Goal: Task Accomplishment & Management: Manage account settings

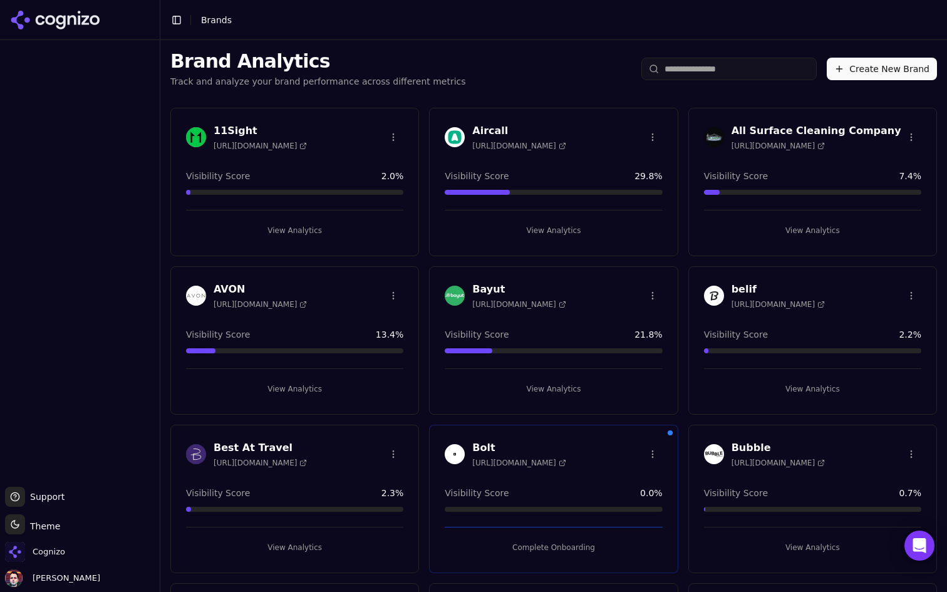
click at [729, 69] on input "search" at bounding box center [728, 69] width 175 height 23
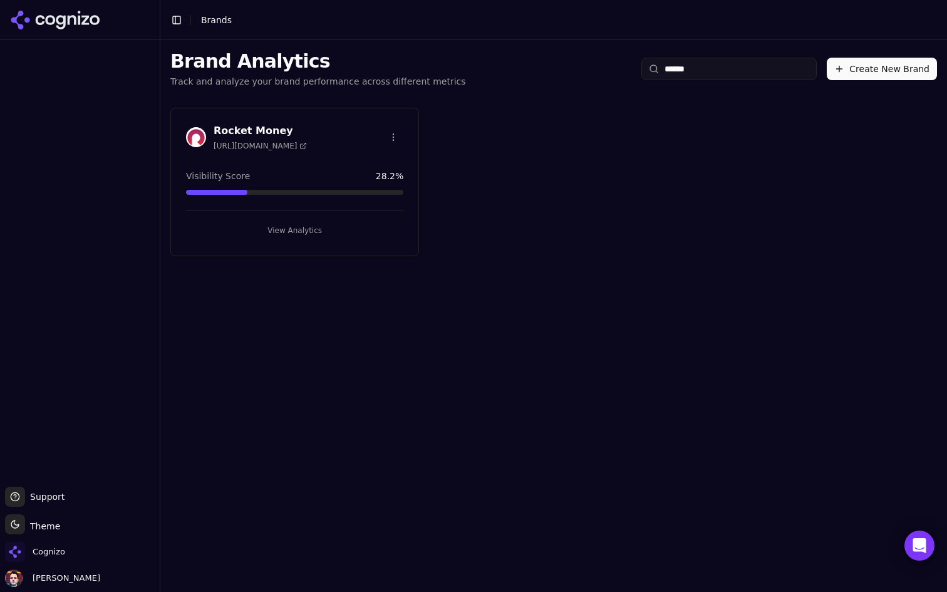
type input "******"
click at [325, 240] on div "Rocket Money [URL][DOMAIN_NAME] Visibility Score 28.2 % View Analytics" at bounding box center [294, 182] width 249 height 148
click at [334, 232] on button "View Analytics" at bounding box center [294, 230] width 217 height 20
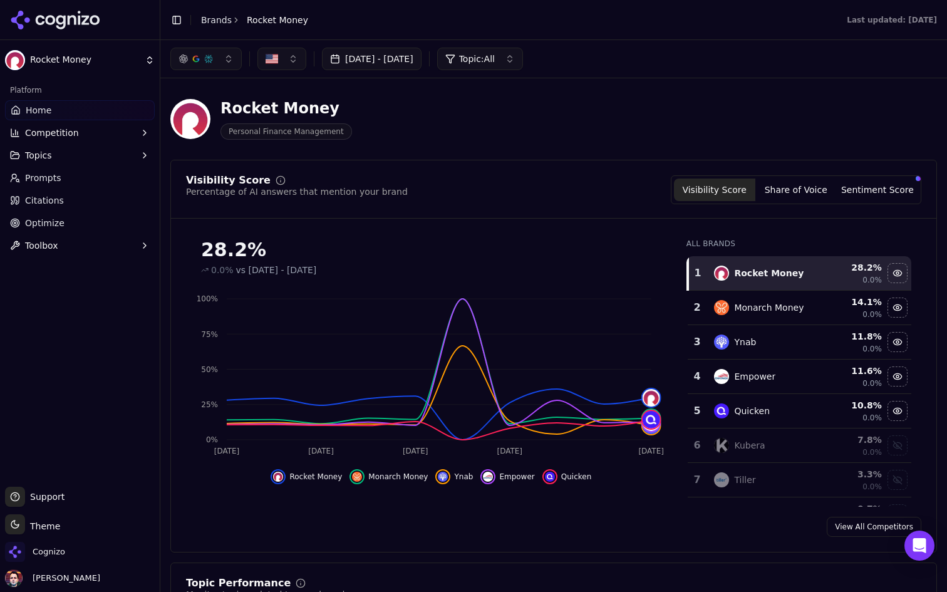
click at [421, 59] on button "[DATE] - [DATE]" at bounding box center [372, 59] width 100 height 23
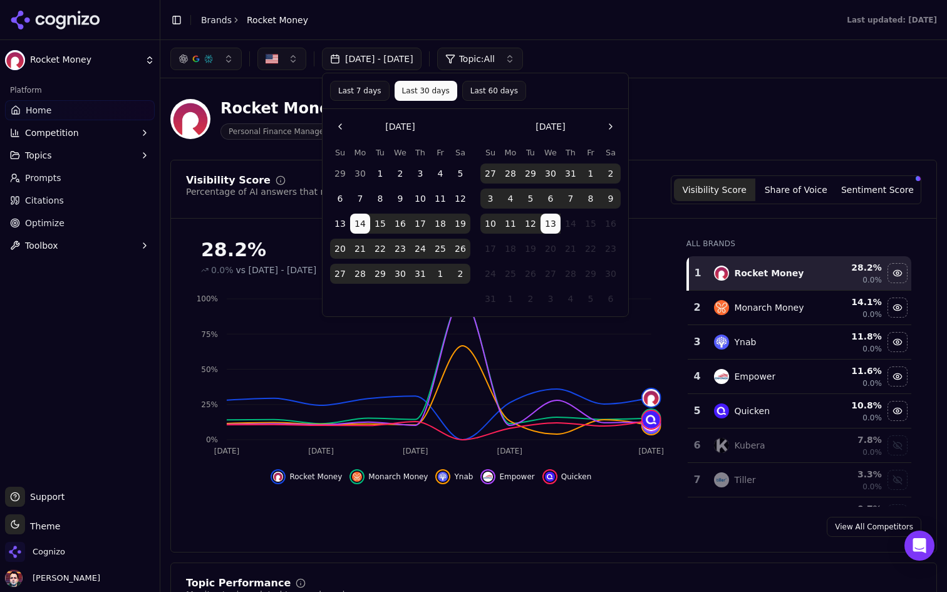
click at [370, 86] on button "Last 7 days" at bounding box center [359, 91] width 59 height 20
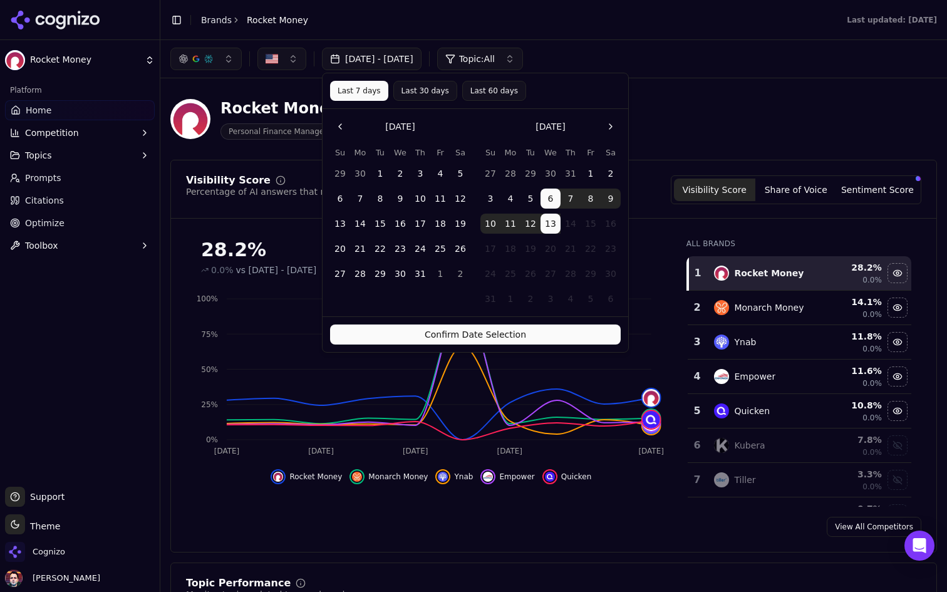
click at [491, 333] on button "Confirm Date Selection" at bounding box center [475, 334] width 291 height 20
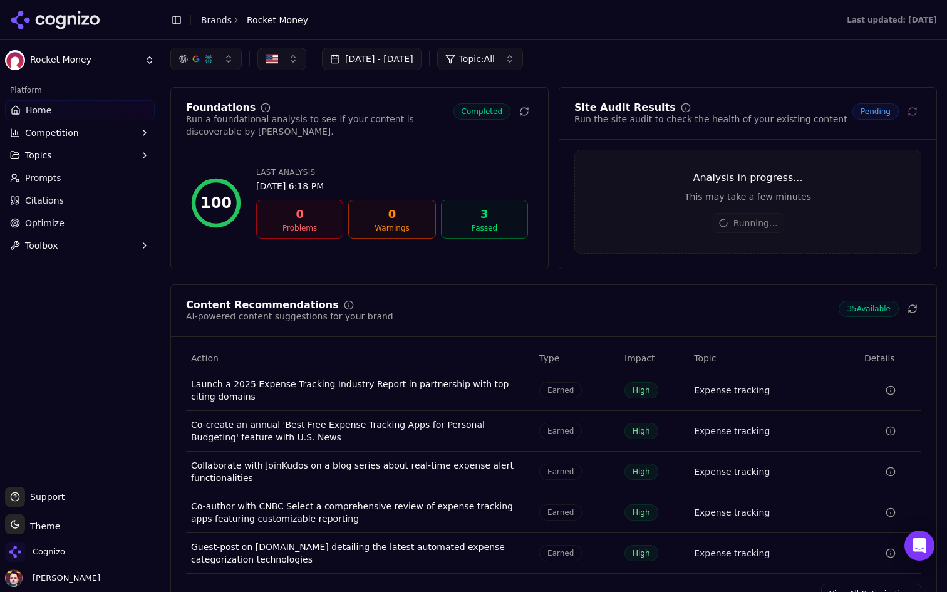
scroll to position [1749, 0]
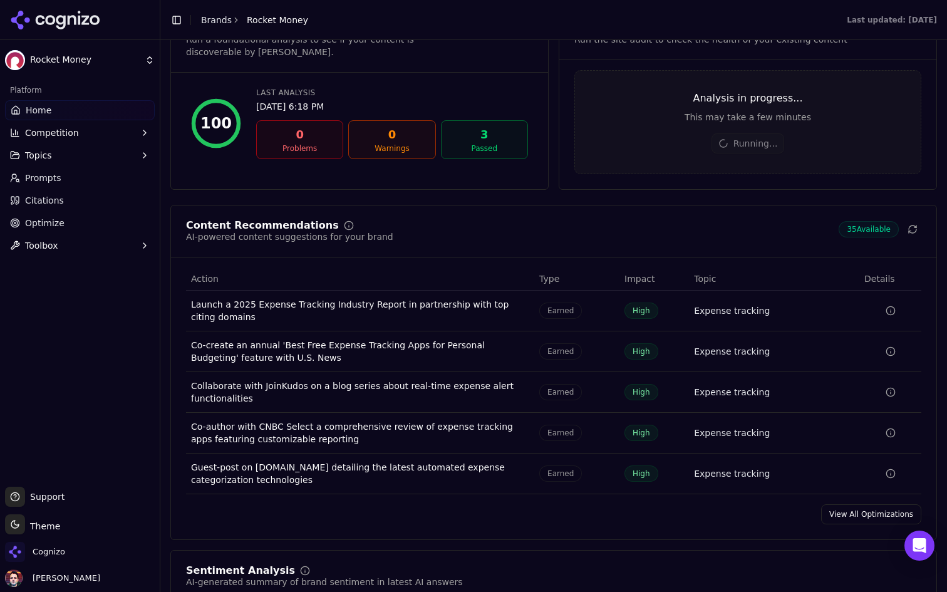
click at [859, 522] on link "View All Optimizations" at bounding box center [871, 514] width 100 height 20
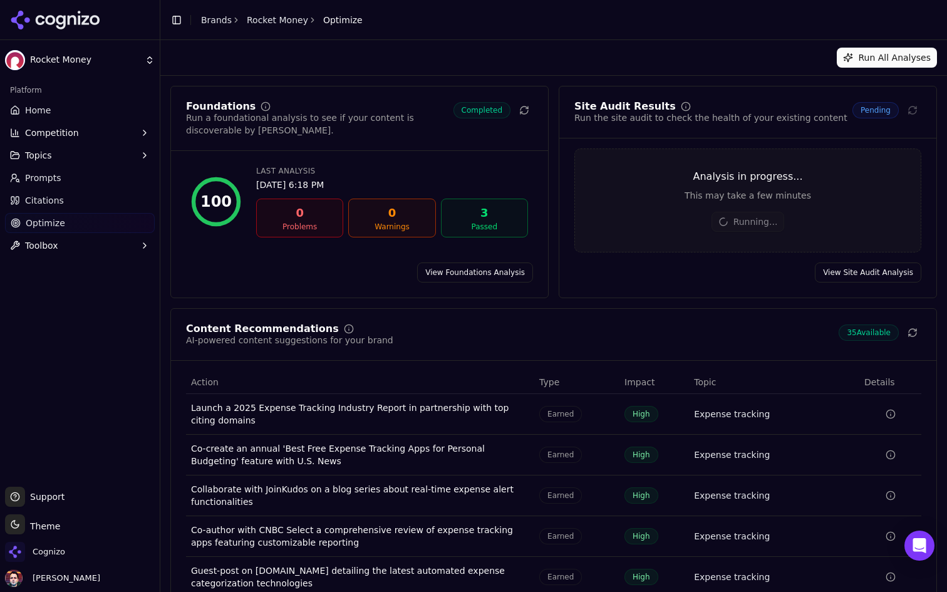
scroll to position [61, 0]
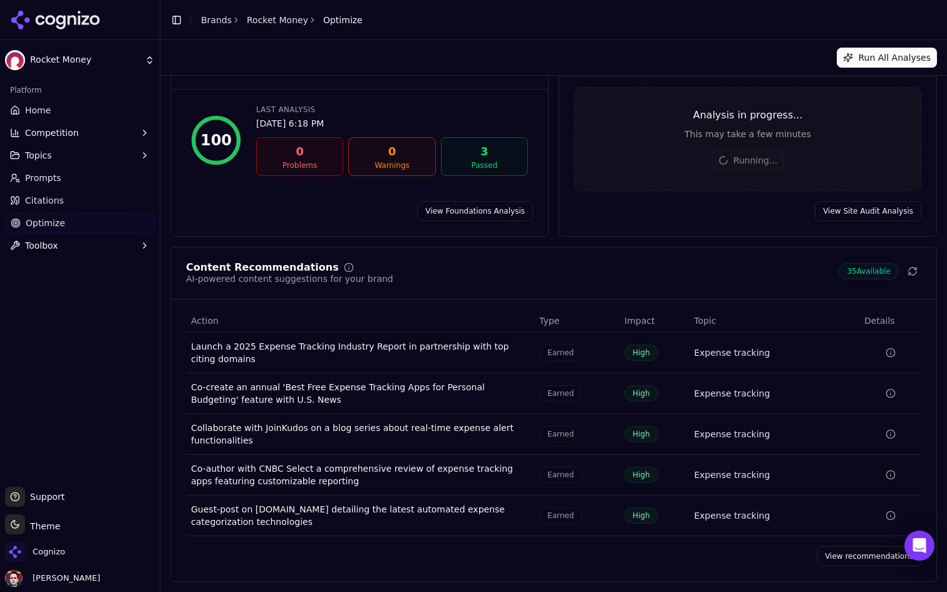
click at [850, 549] on link "View recommendations" at bounding box center [869, 556] width 105 height 20
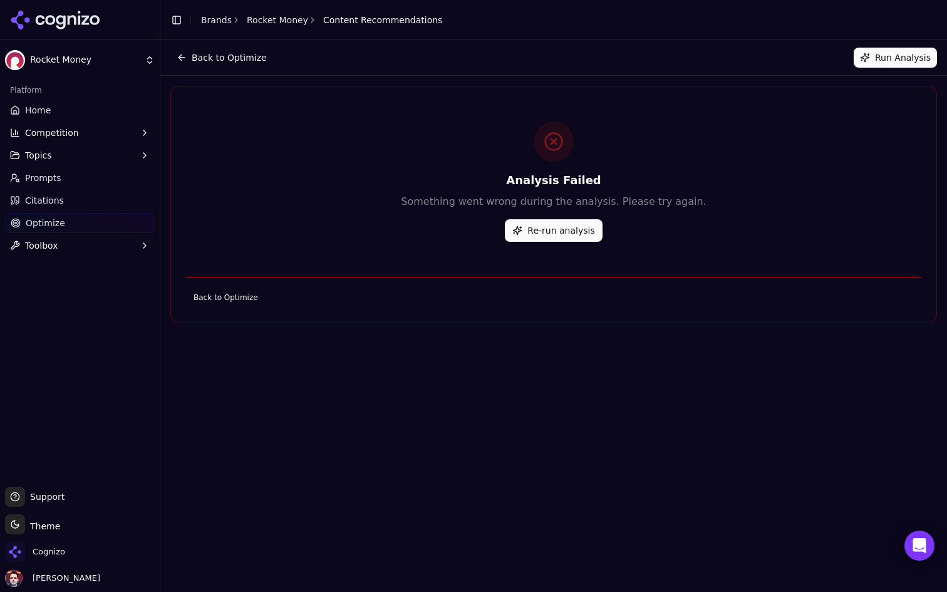
click at [226, 55] on button "Back to Optimize" at bounding box center [221, 58] width 103 height 20
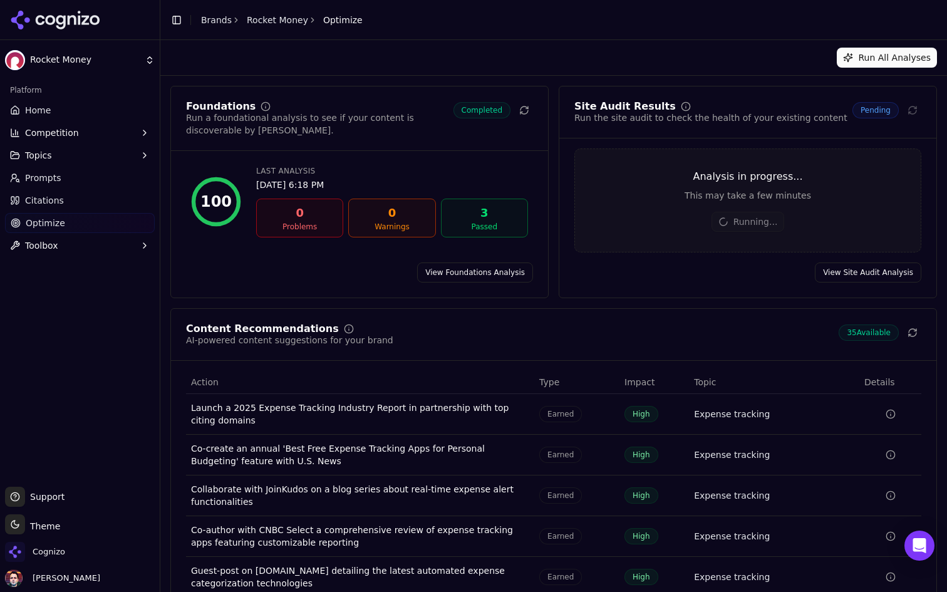
scroll to position [61, 0]
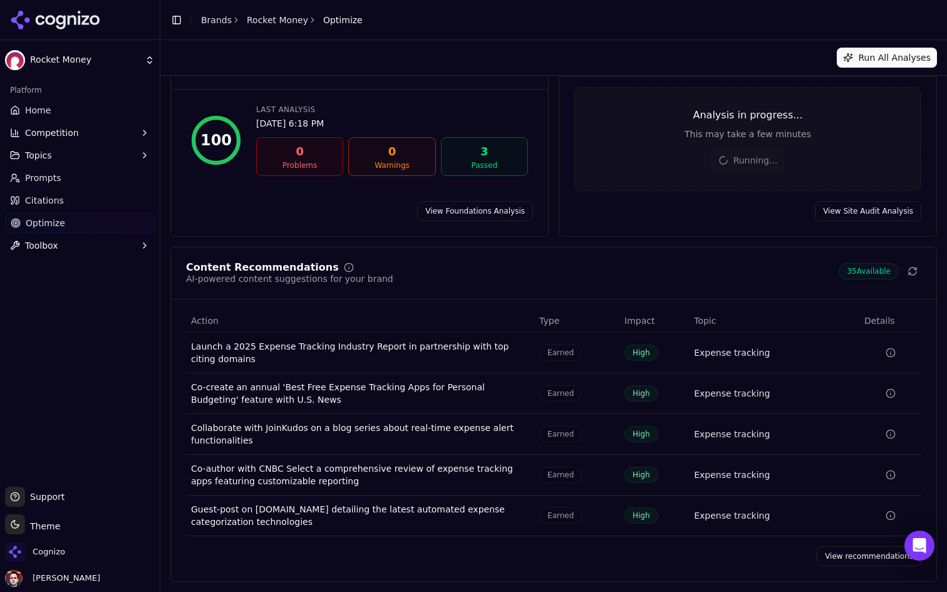
click at [839, 554] on link "View recommendations" at bounding box center [869, 556] width 105 height 20
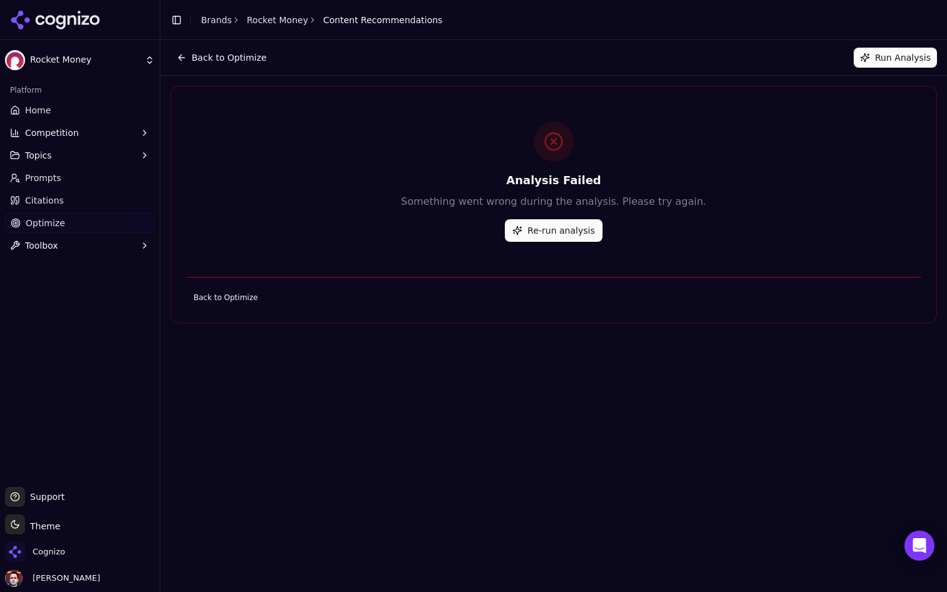
click at [546, 239] on button "Re-run analysis" at bounding box center [553, 230] width 97 height 23
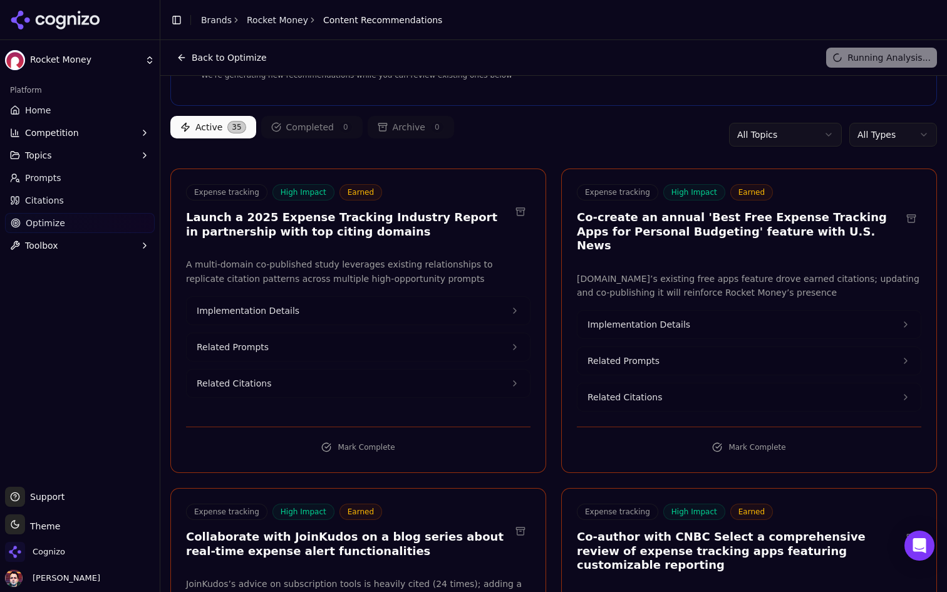
scroll to position [54, 0]
click at [409, 308] on button "Implementation Details" at bounding box center [358, 310] width 343 height 28
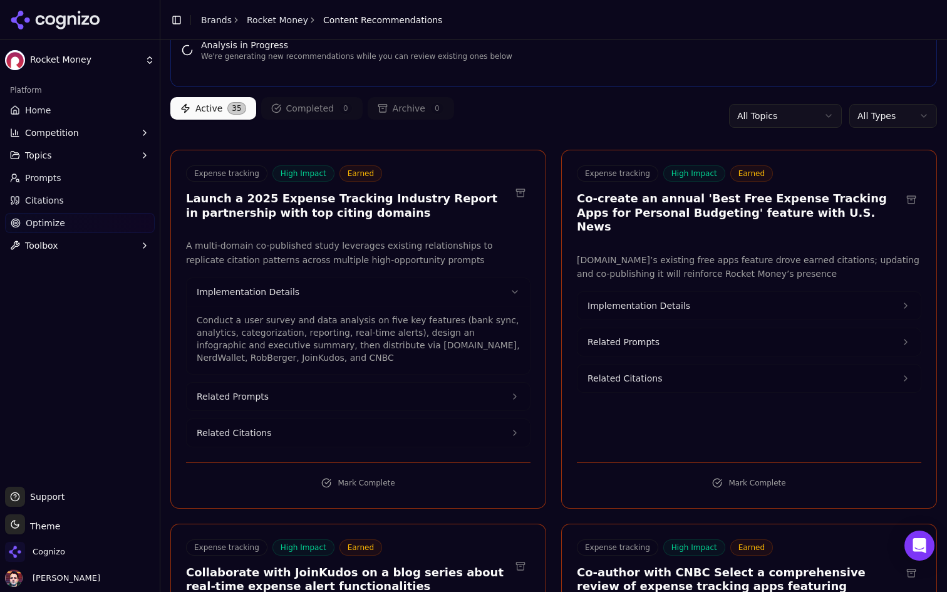
scroll to position [75, 0]
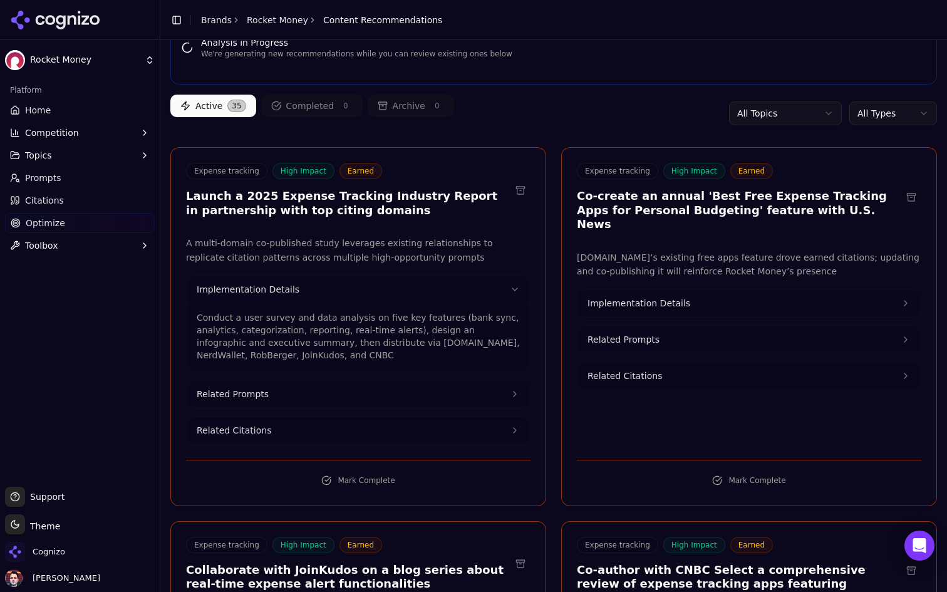
click at [684, 289] on button "Implementation Details" at bounding box center [748, 303] width 343 height 28
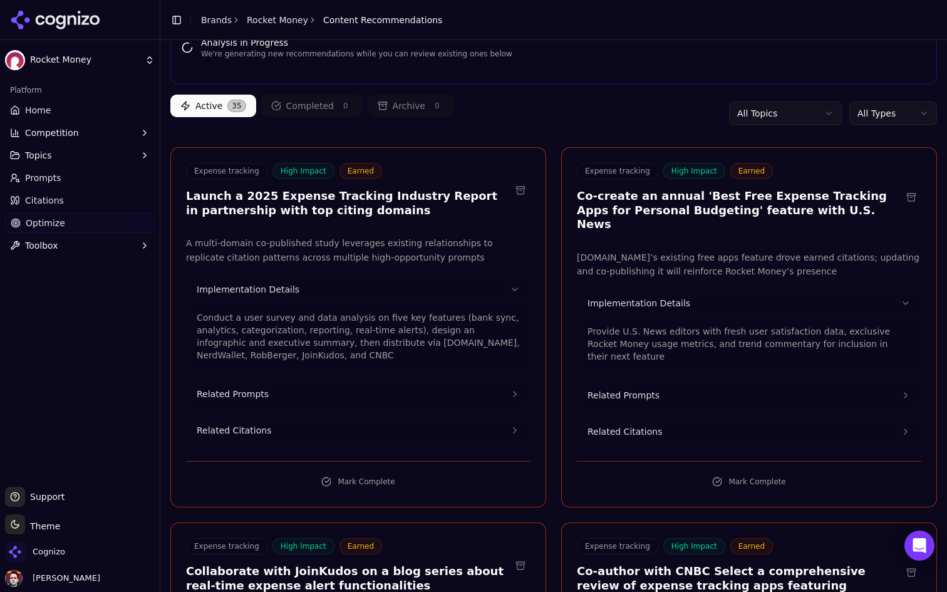
click at [653, 297] on span "Implementation Details" at bounding box center [638, 303] width 103 height 13
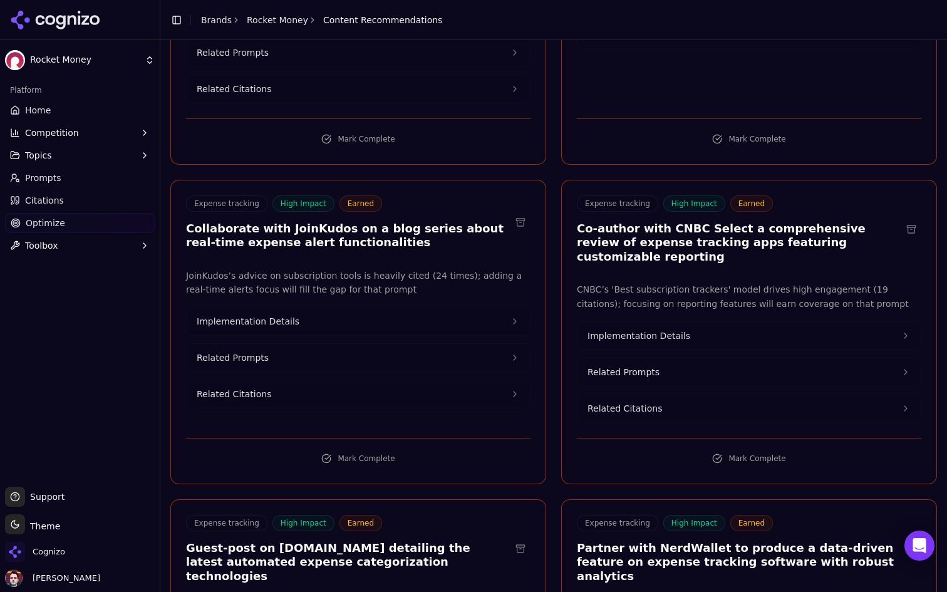
scroll to position [420, 0]
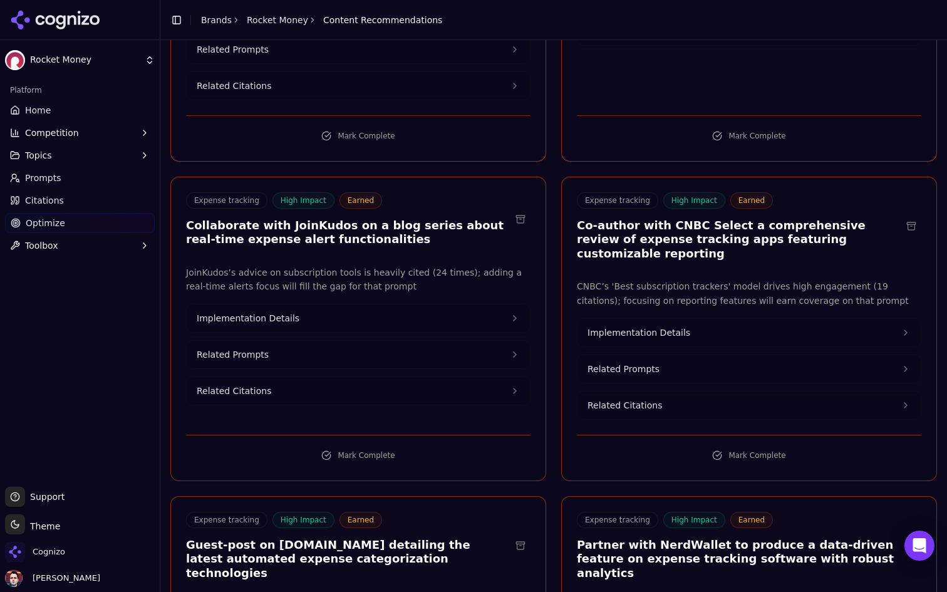
click at [506, 311] on button "Implementation Details" at bounding box center [358, 318] width 343 height 28
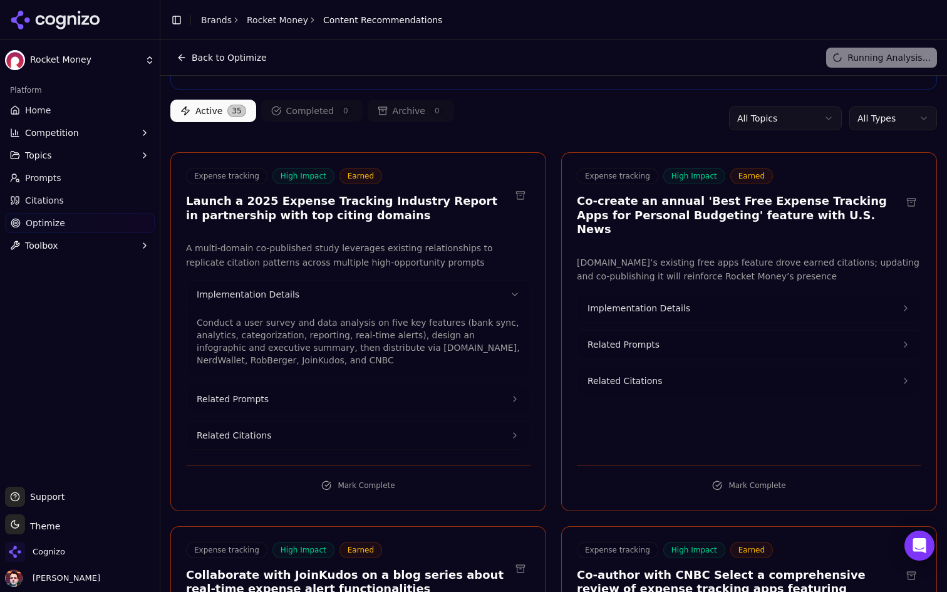
scroll to position [0, 0]
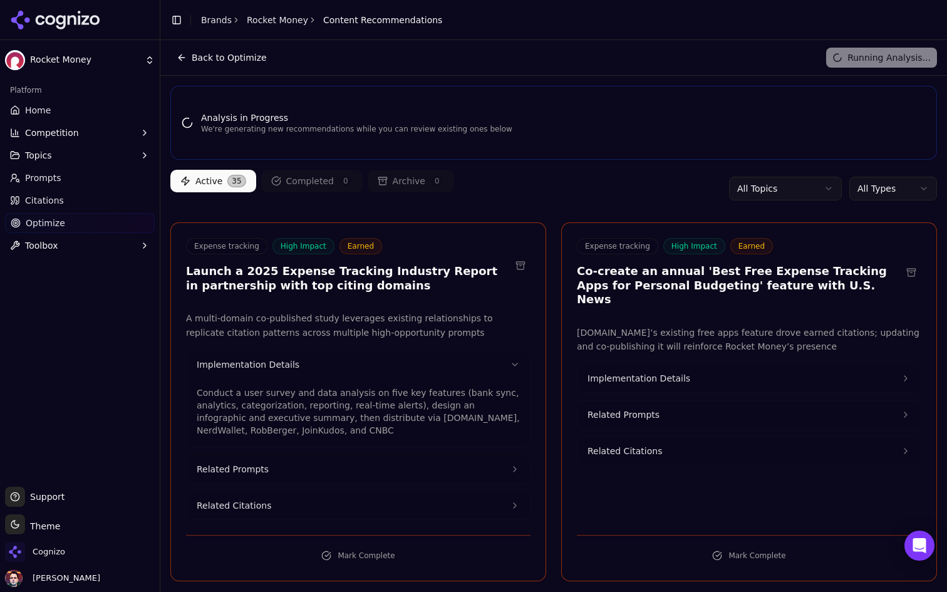
click at [108, 105] on link "Home" at bounding box center [80, 110] width 150 height 20
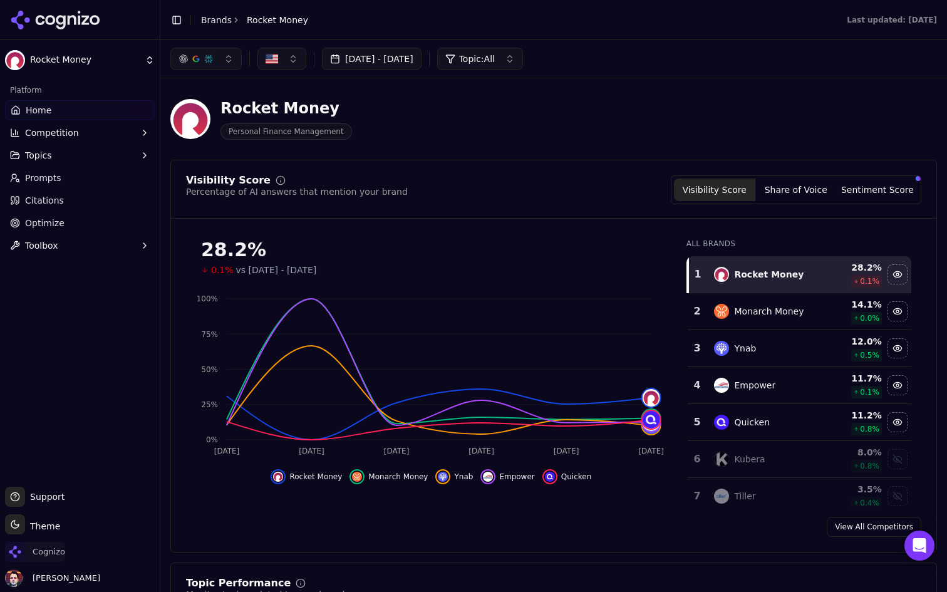
click at [53, 554] on span "Cognizo" at bounding box center [49, 551] width 33 height 11
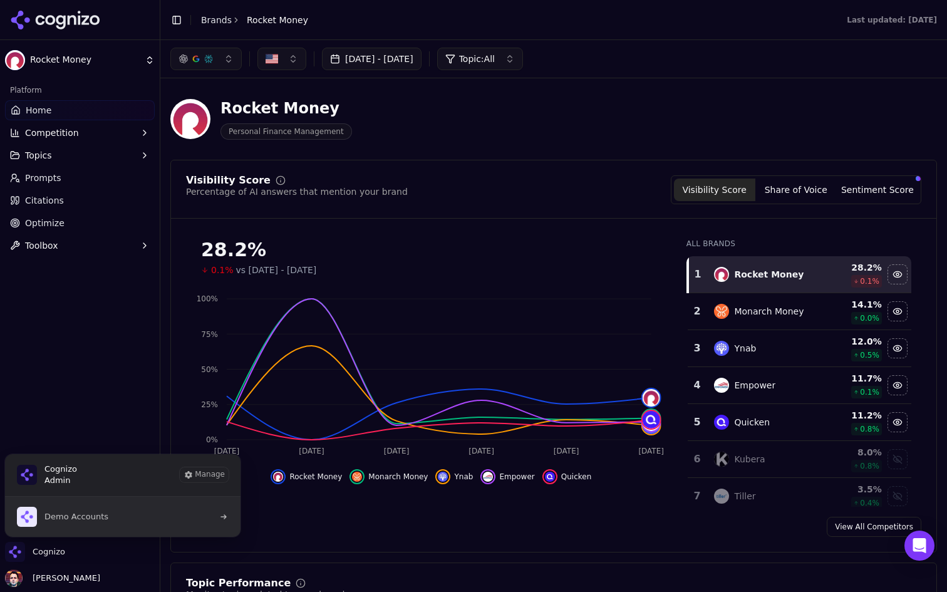
click at [132, 515] on button "Demo Accounts" at bounding box center [122, 517] width 237 height 40
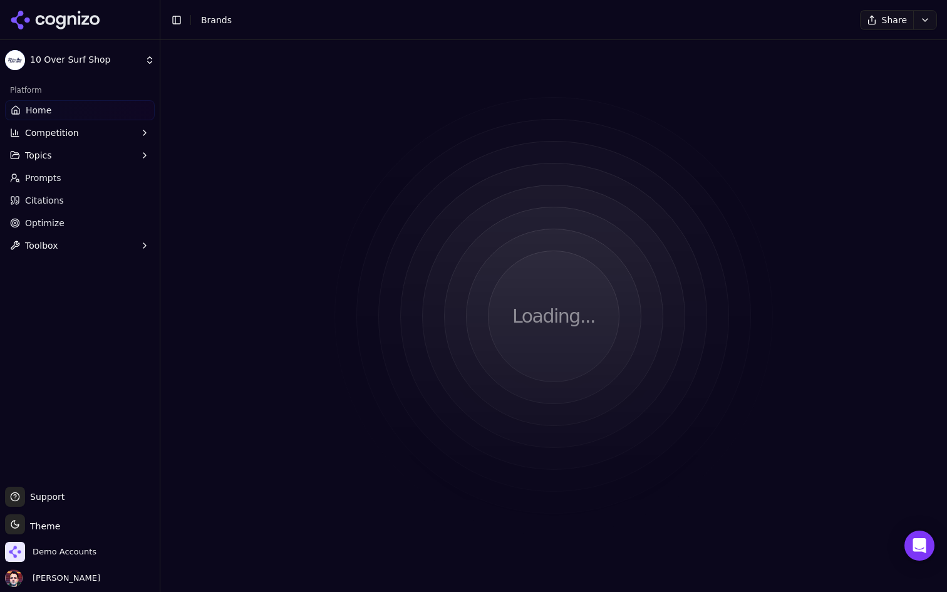
click at [678, 65] on html "10 Over Surf Shop Platform Home Competition Topics Prompts Citations Optimize T…" at bounding box center [473, 296] width 947 height 592
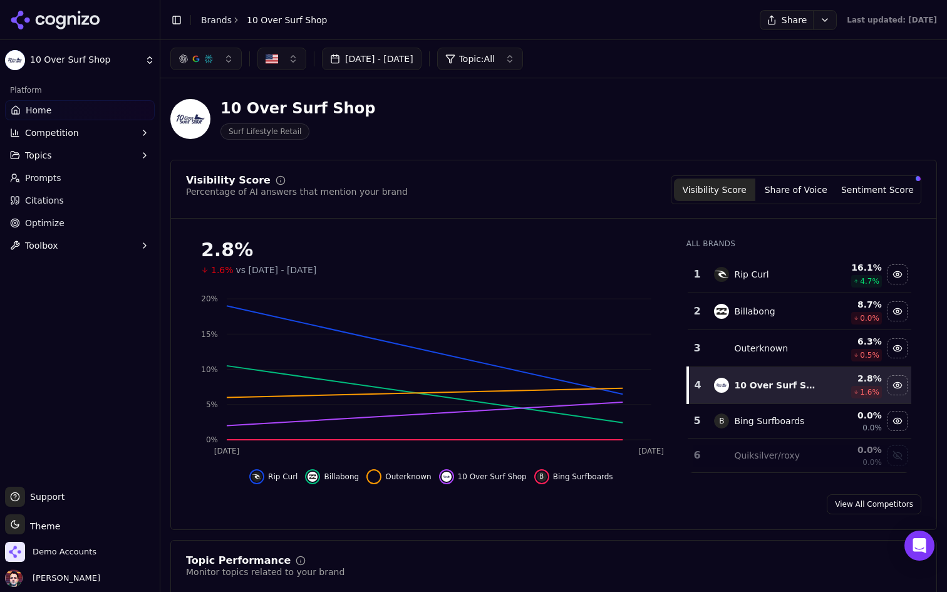
click at [800, 21] on html "10 Over Surf Shop Platform Home Competition Topics Prompts Citations Optimize T…" at bounding box center [473, 296] width 947 height 592
click at [38, 557] on span "Demo Accounts" at bounding box center [65, 551] width 64 height 11
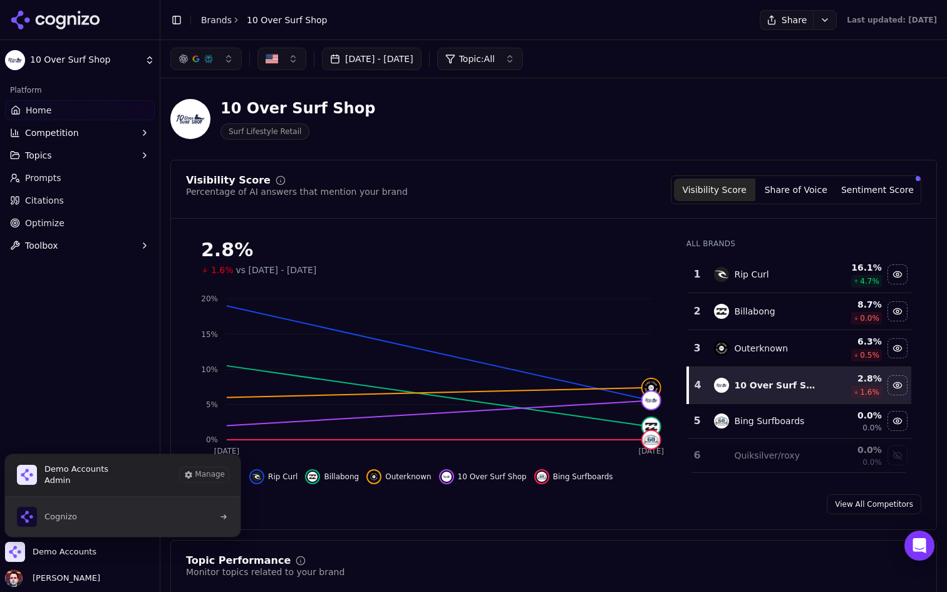
click at [93, 509] on button "Cognizo" at bounding box center [122, 517] width 237 height 40
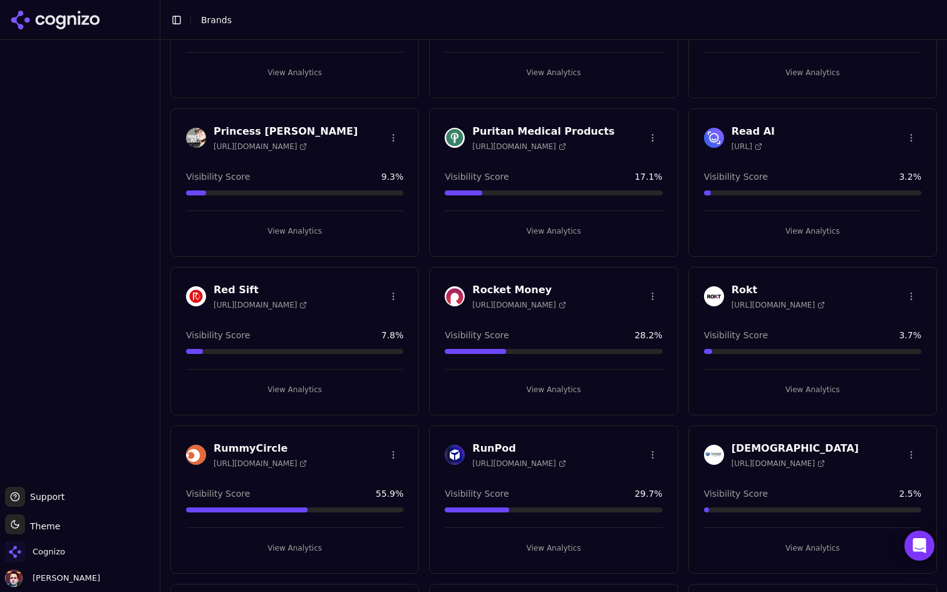
scroll to position [1636, 0]
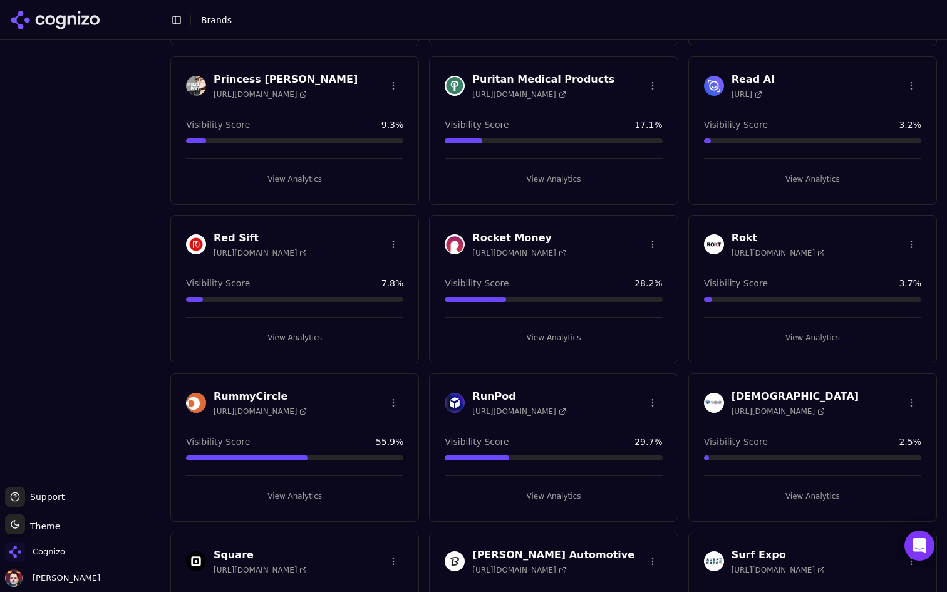
click at [325, 339] on button "View Analytics" at bounding box center [294, 338] width 217 height 20
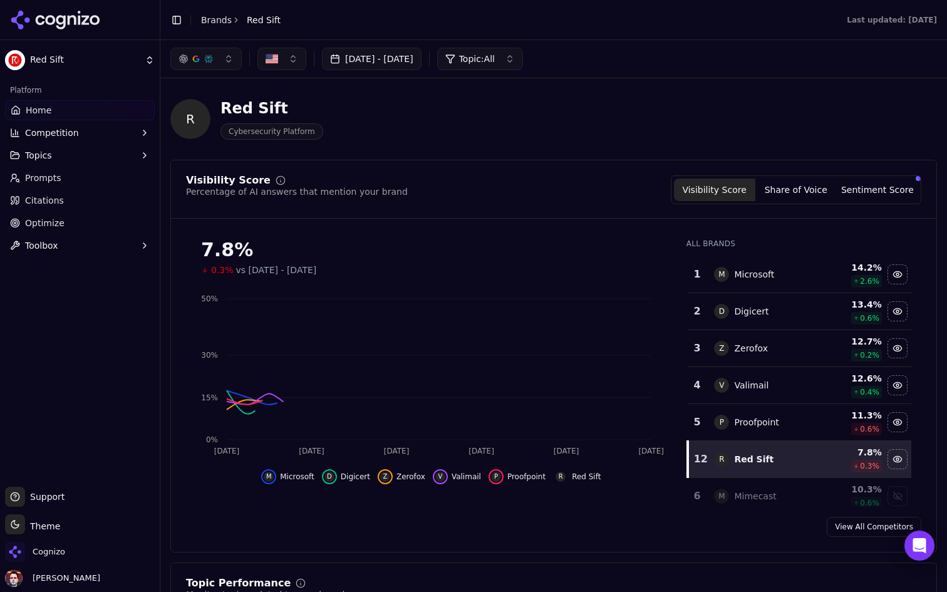
click at [97, 53] on html "Red Sift Platform Home Competition Topics Prompts Citations Optimize Toolbox Su…" at bounding box center [473, 296] width 947 height 592
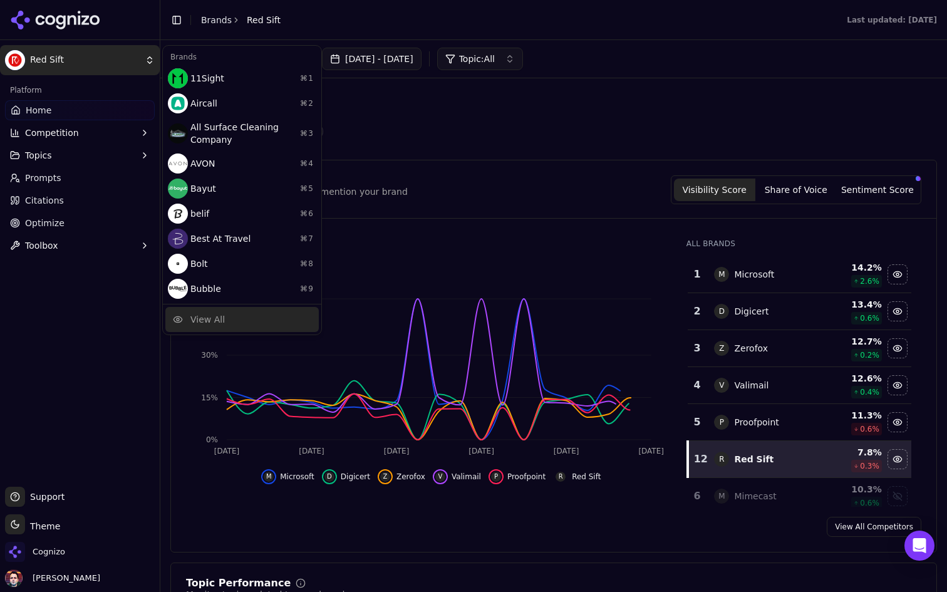
click at [252, 323] on div "View All" at bounding box center [241, 319] width 153 height 25
